Goal: Find specific page/section: Find specific page/section

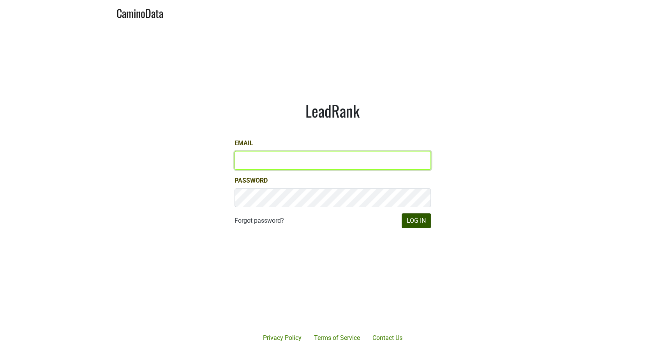
type input "[PERSON_NAME][EMAIL_ADDRESS][DOMAIN_NAME]"
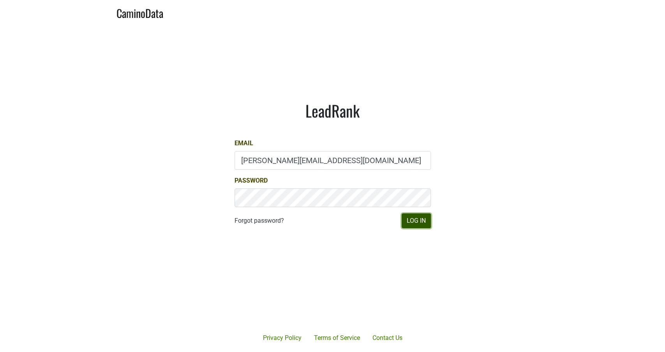
click at [410, 221] on button "Log In" at bounding box center [416, 220] width 29 height 15
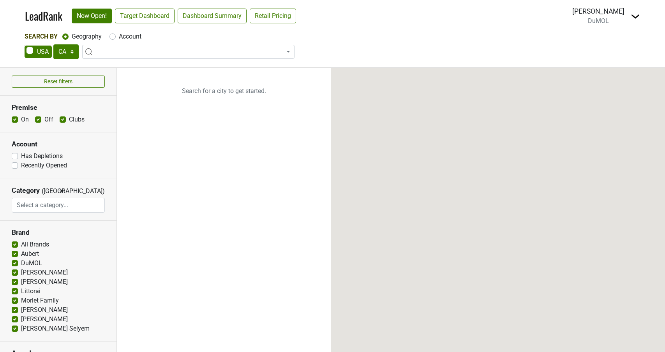
select select "CA"
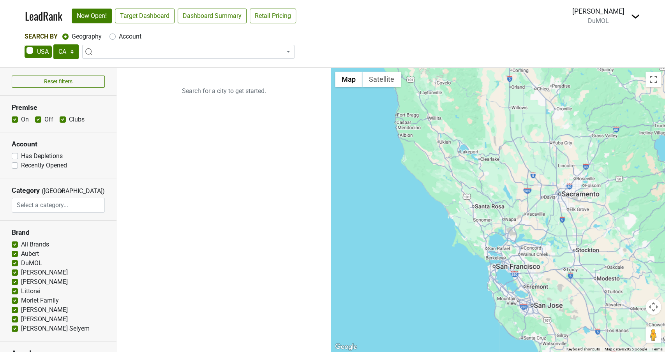
click at [119, 37] on label "Account" at bounding box center [130, 36] width 23 height 9
click at [115, 37] on input "Account" at bounding box center [112, 36] width 6 height 8
radio input "true"
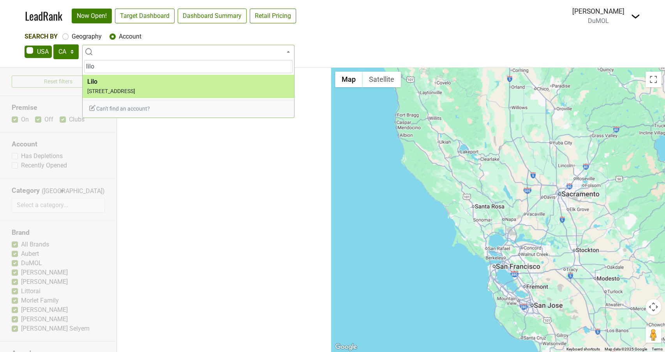
type input "lilo"
select select "124531361"
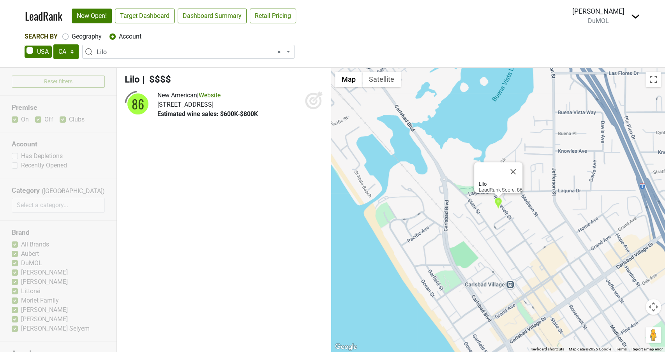
click at [132, 78] on span "Lilo" at bounding box center [132, 79] width 15 height 11
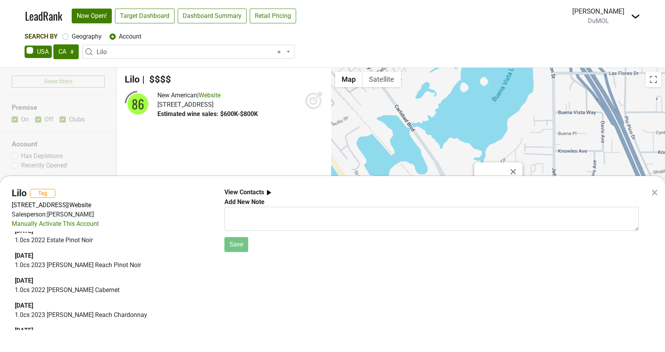
scroll to position [76, 0]
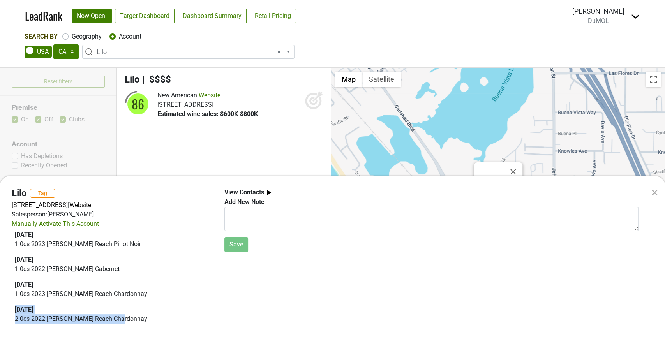
drag, startPoint x: 114, startPoint y: 321, endPoint x: 11, endPoint y: 310, distance: 103.8
click at [11, 310] on div "Lilo Tag 2571 Roosevelt St, Carlsbad, CA 92008 | Website Salesperson: DAVID VIN…" at bounding box center [112, 260] width 213 height 145
click at [160, 55] on div "× Lilo Tag 2571 Roosevelt St, Carlsbad, CA 92008 | Website Salesperson: DAVID V…" at bounding box center [332, 176] width 665 height 352
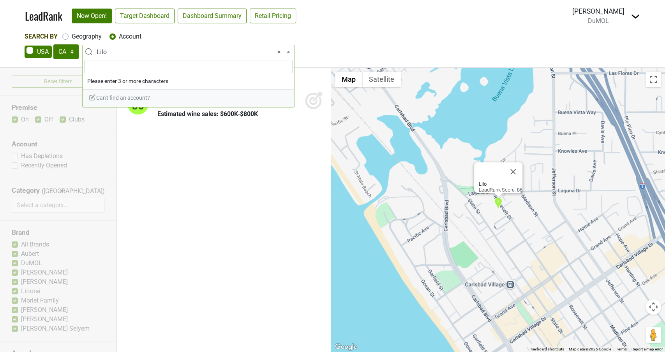
click at [149, 51] on span "× Lilo" at bounding box center [191, 52] width 188 height 9
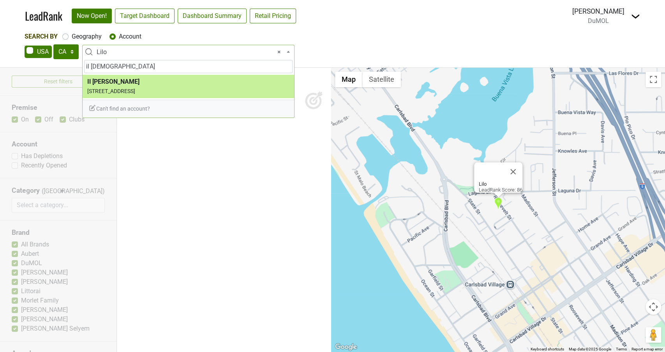
type input "il davide"
select select "64769"
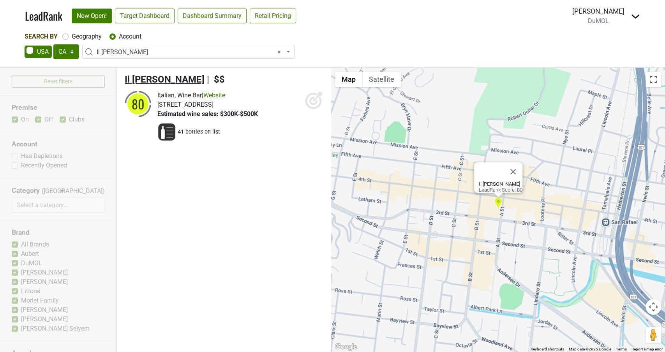
click at [150, 79] on span "Il Davide" at bounding box center [165, 79] width 80 height 11
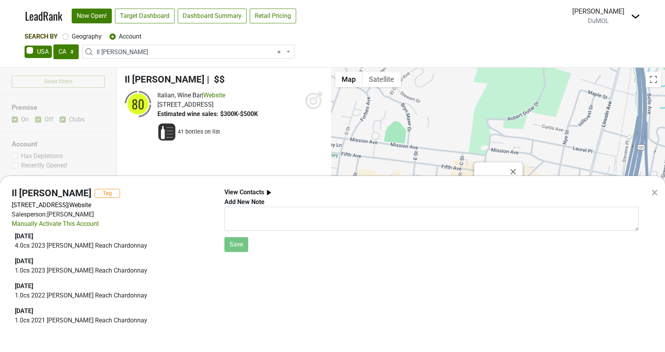
drag, startPoint x: 137, startPoint y: 53, endPoint x: 131, endPoint y: 53, distance: 5.8
click at [131, 53] on div "× Il Davide Tag 901 A St, San Rafael, CA 94901 | Website Salesperson: MARLA BOA…" at bounding box center [332, 176] width 665 height 352
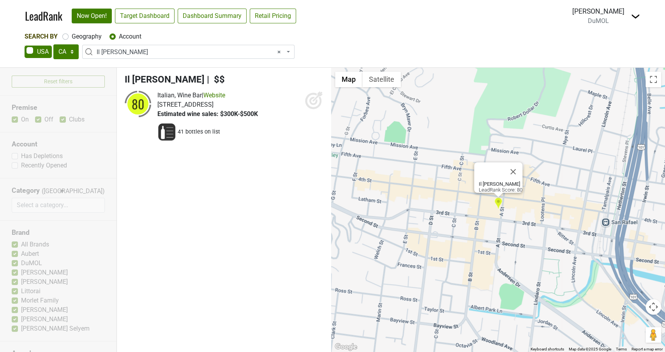
click at [129, 52] on span "× Il Davide" at bounding box center [191, 52] width 188 height 9
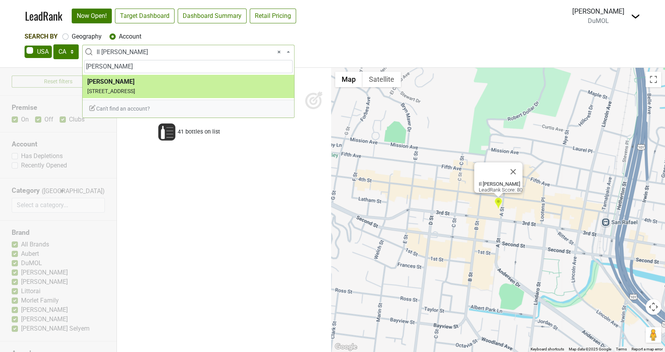
type input "gwen"
select select "64136"
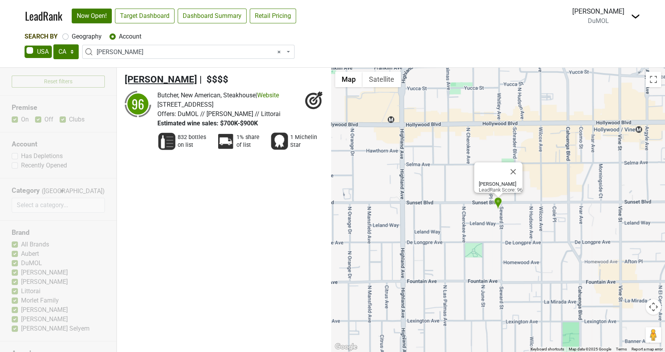
click at [134, 80] on span "Gwen" at bounding box center [161, 79] width 72 height 11
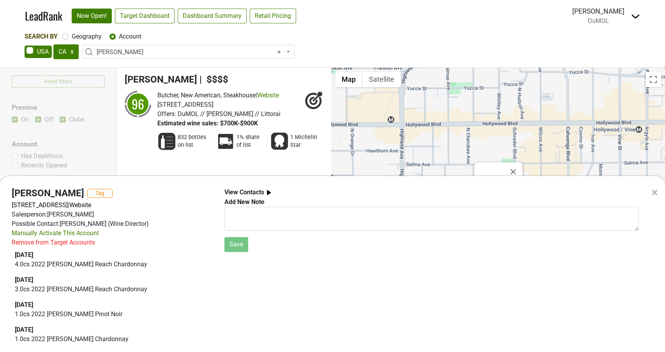
click at [115, 51] on div "× Gwen Tag 6600 W Sunset Blvd, Los Angeles, CA 90028 | Website Salesperson: BIL…" at bounding box center [332, 176] width 665 height 352
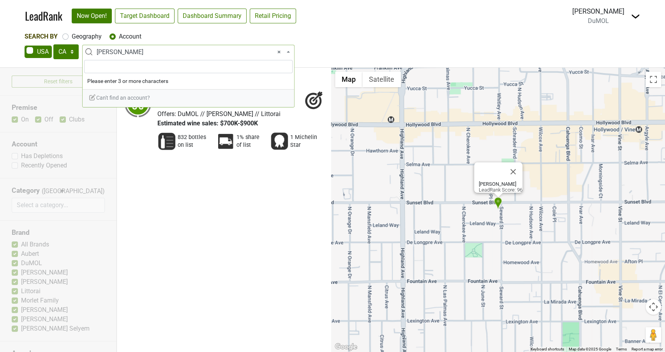
click at [115, 50] on span "× Gwen" at bounding box center [191, 52] width 188 height 9
type input "san ysidro"
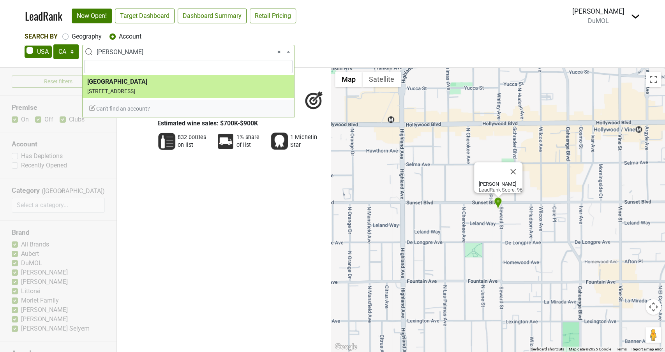
select select "69203"
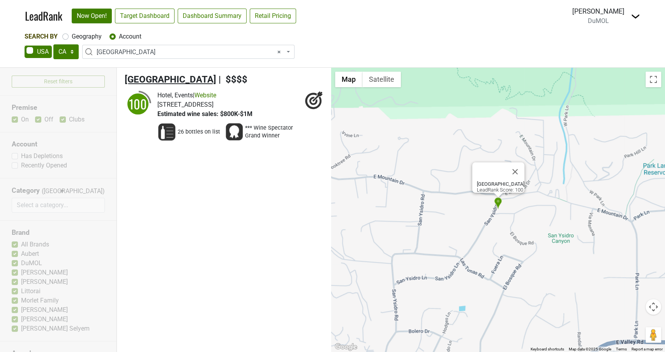
click at [152, 75] on span "San Ysidro Ranch" at bounding box center [171, 79] width 92 height 11
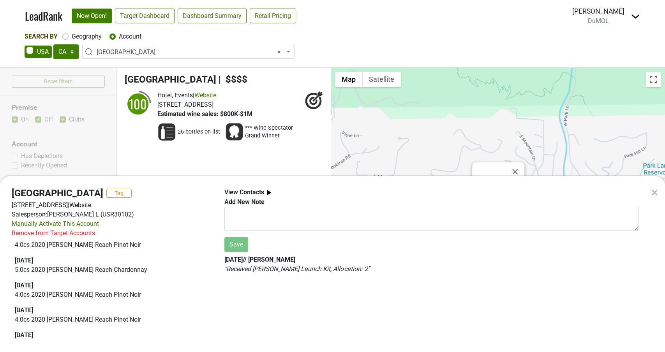
scroll to position [189, 0]
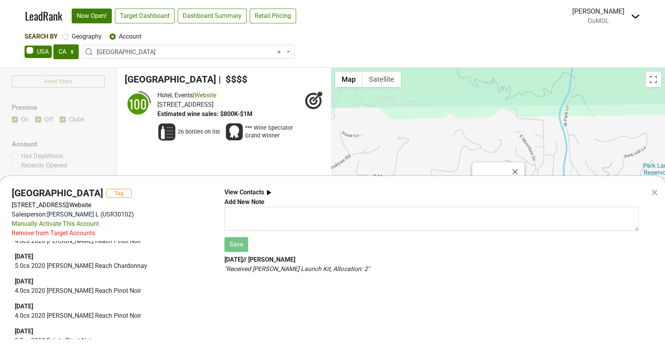
click at [150, 51] on div "× San Ysidro Ranch Tag 900 San Ysidro Ln, Santa Barbara, CA 93108 | Website Sal…" at bounding box center [332, 176] width 665 height 352
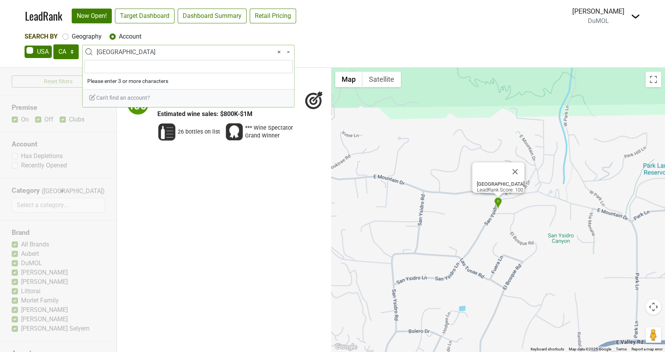
click at [151, 50] on span "× San Ysidro Ranch" at bounding box center [191, 52] width 188 height 9
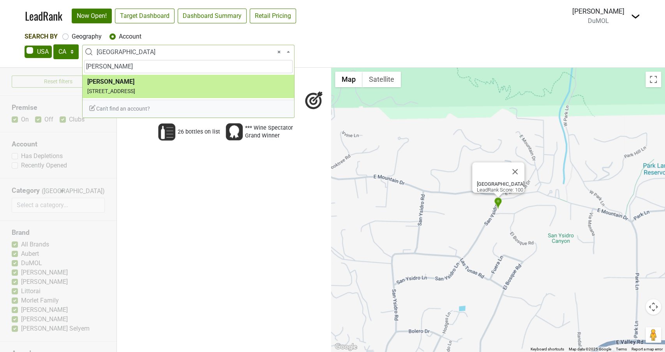
type input "martis camp"
select select "74171"
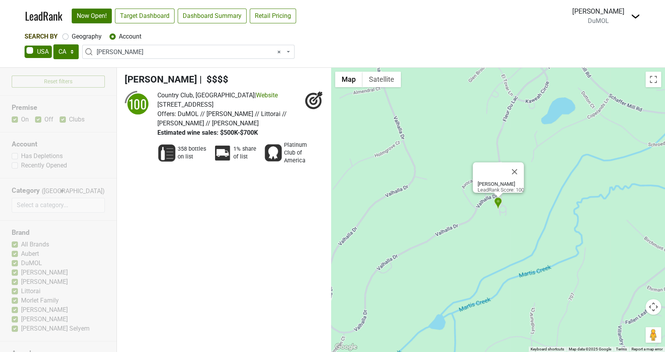
click at [145, 77] on span "Martis Camp" at bounding box center [161, 79] width 72 height 11
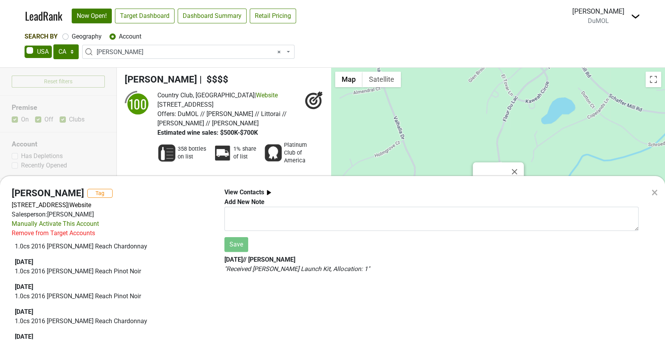
scroll to position [310, 0]
